Goal: Find specific page/section: Find specific page/section

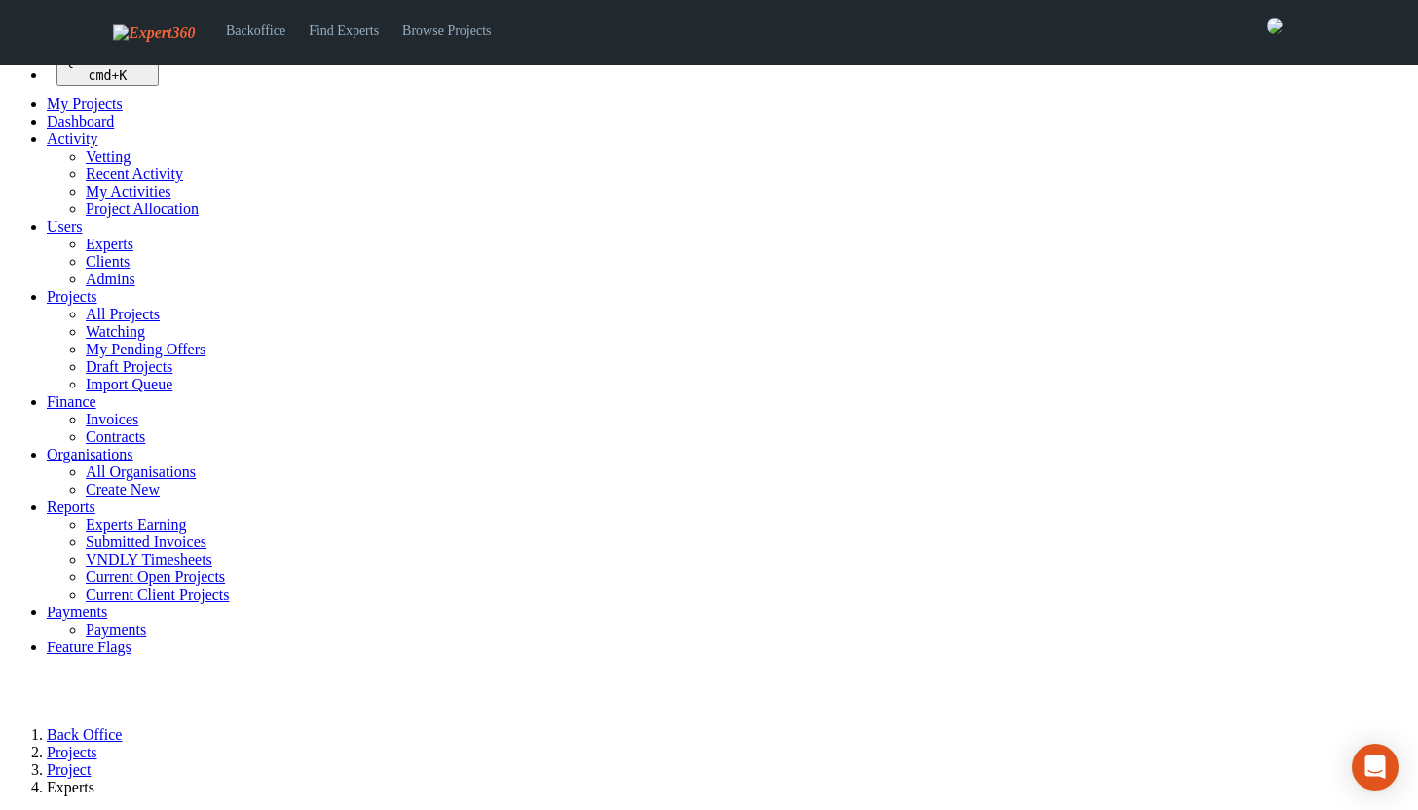
select select
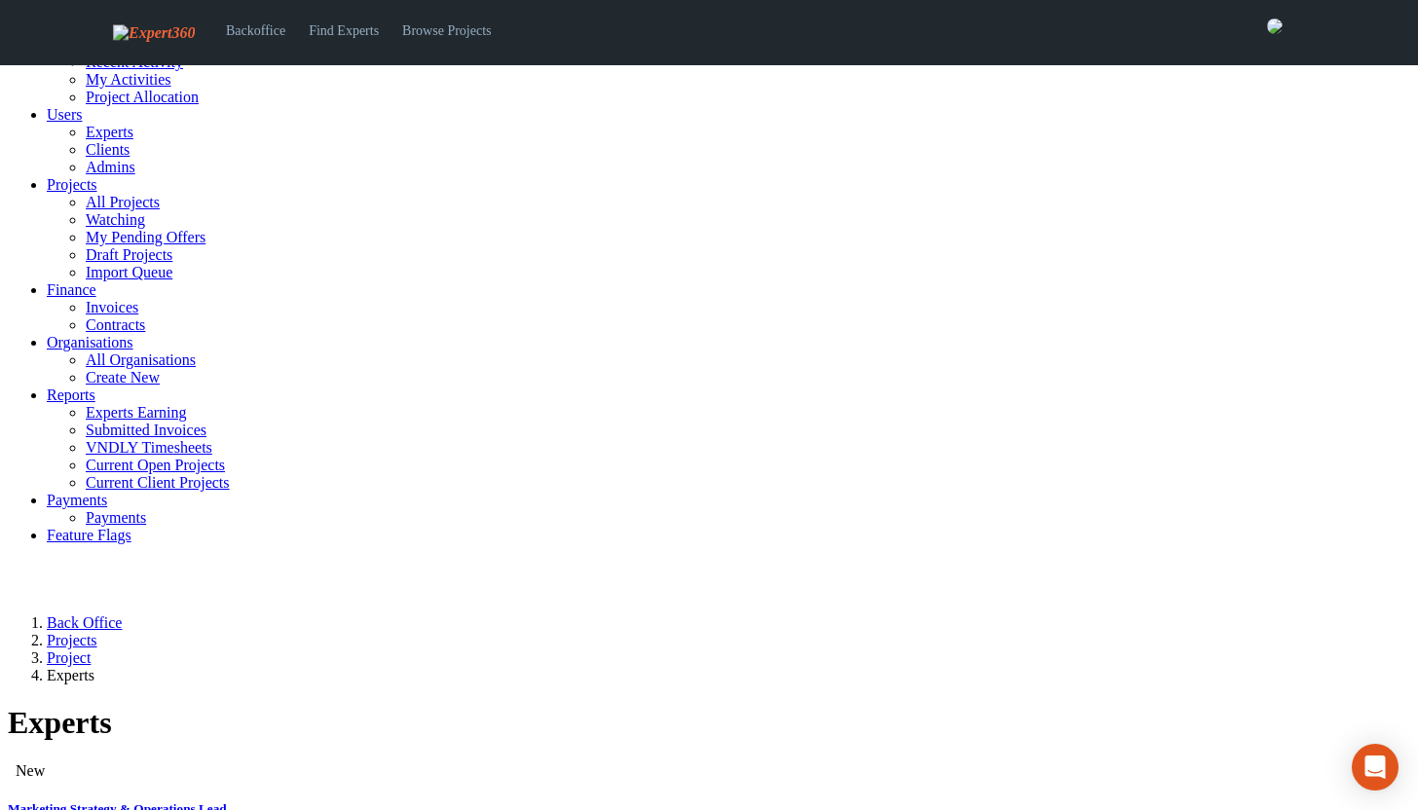
scroll to position [44, 0]
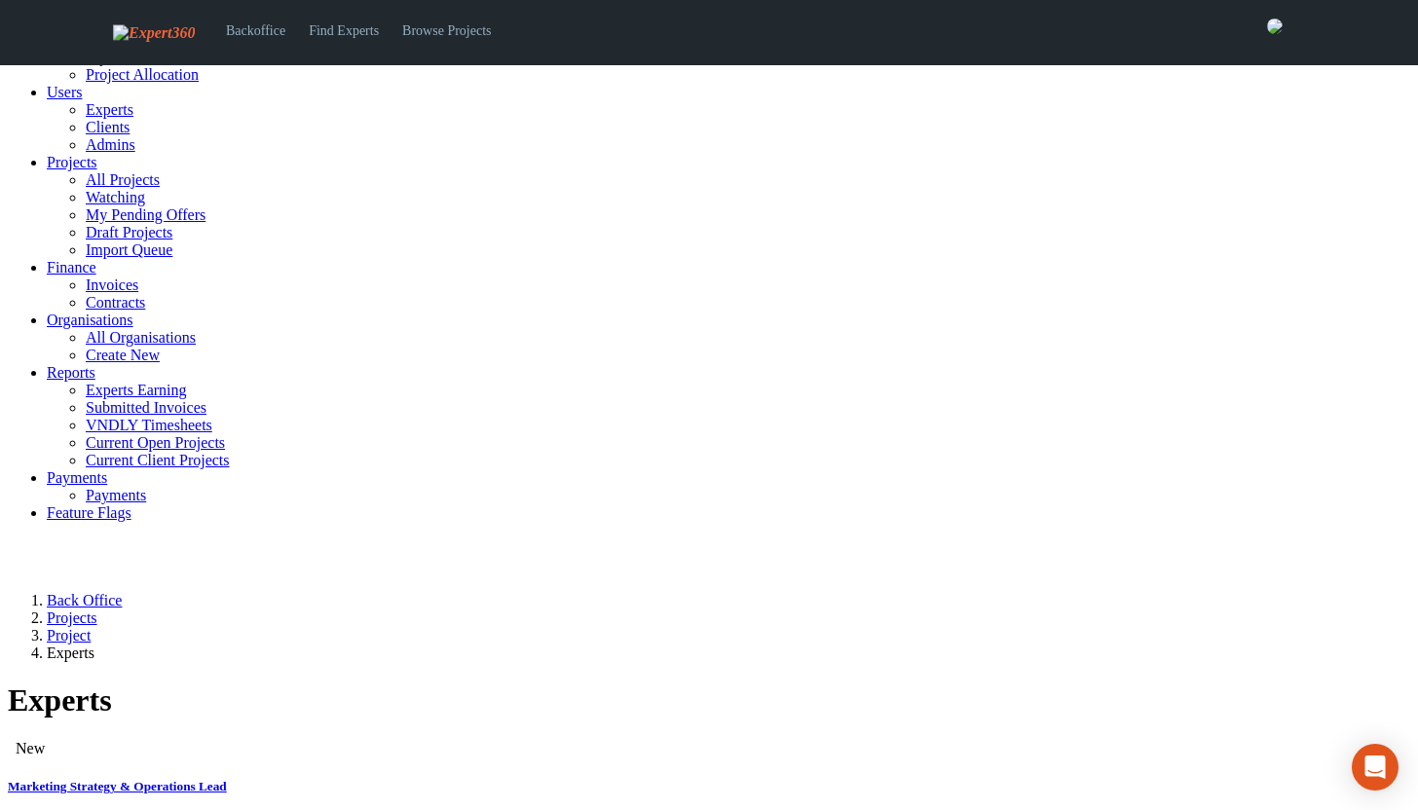
scroll to position [136, 0]
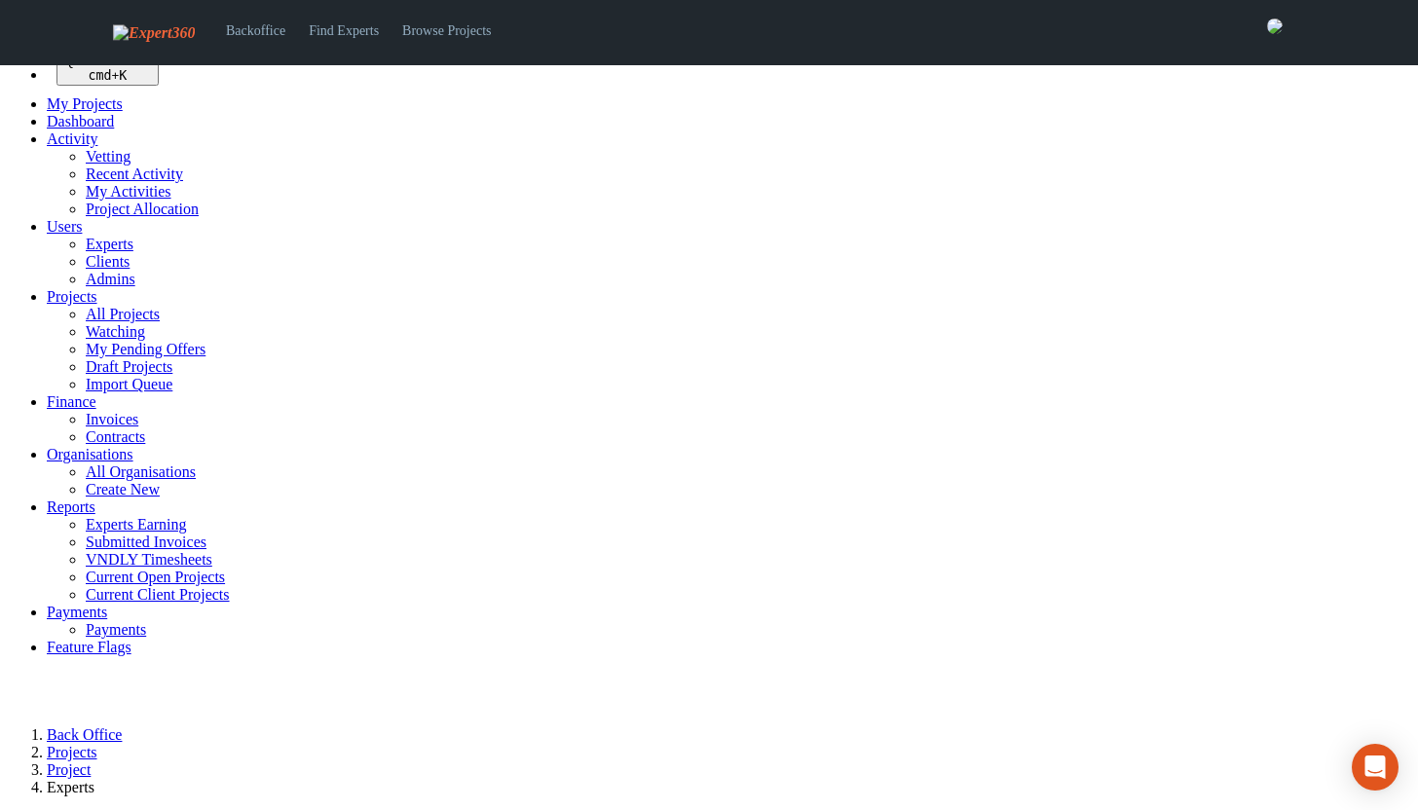
select select
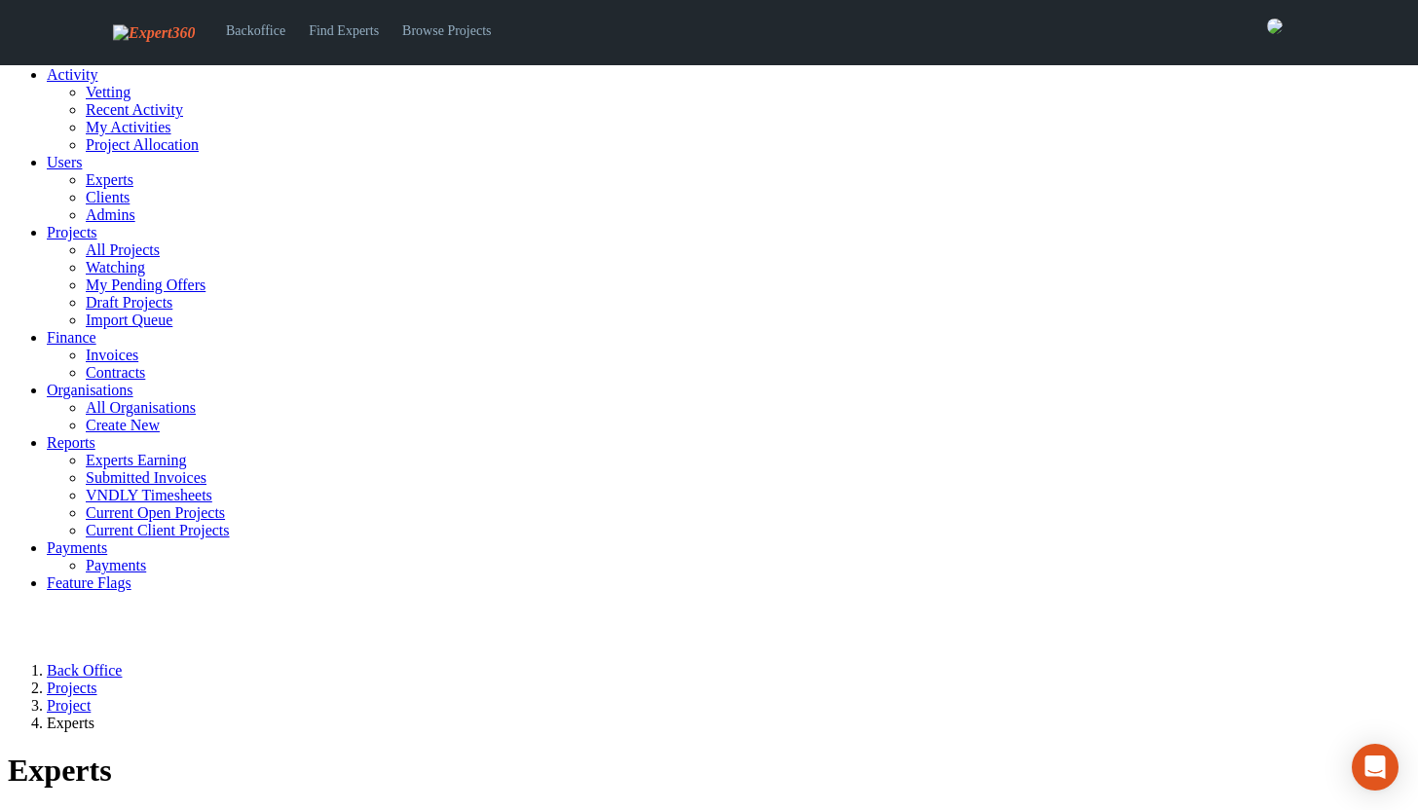
scroll to position [69, 0]
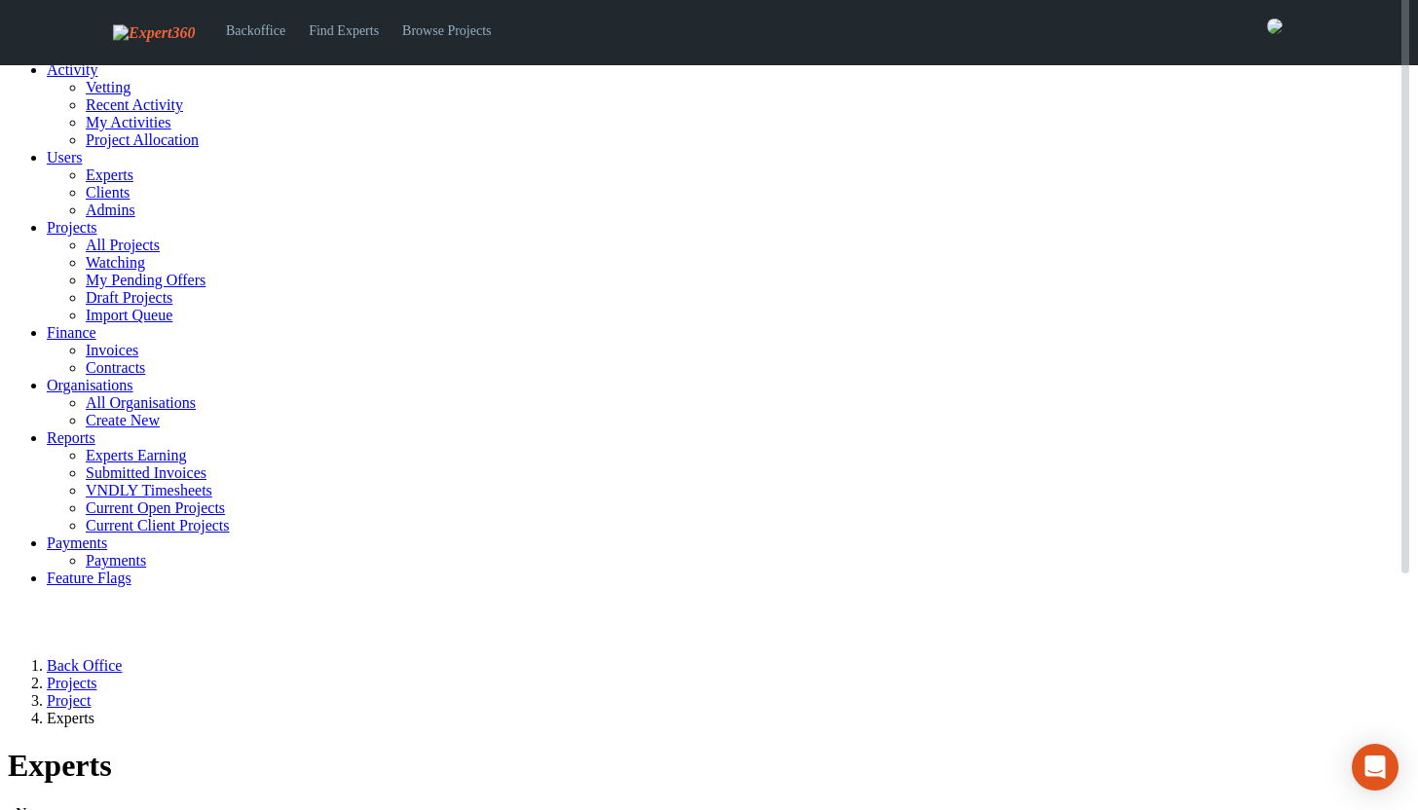
select select "***"
